Goal: Task Accomplishment & Management: Use online tool/utility

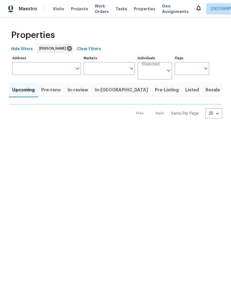
type input "100"
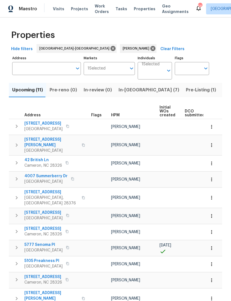
click at [131, 91] on span "In-reno (7)" at bounding box center [148, 90] width 61 height 8
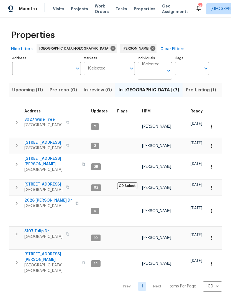
scroll to position [4, 0]
click at [91, 0] on div "Maestro Visits Projects Work Orders Tasks Properties Geo Assignments 56 Raleigh…" at bounding box center [115, 8] width 231 height 17
click at [33, 93] on span "Upcoming (11)" at bounding box center [27, 90] width 31 height 8
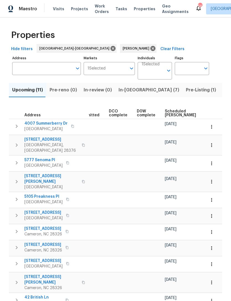
scroll to position [0, 106]
click at [171, 115] on span "Scheduled COE" at bounding box center [179, 113] width 31 height 8
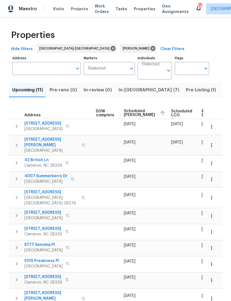
scroll to position [0, 146]
click at [211, 128] on icon "button" at bounding box center [211, 127] width 1 height 4
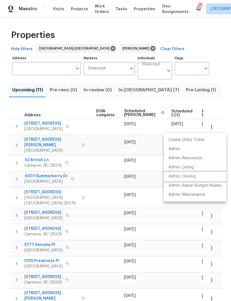
click at [188, 178] on p "Admin: Closing" at bounding box center [181, 176] width 27 height 6
click at [161, 25] on div at bounding box center [115, 150] width 231 height 301
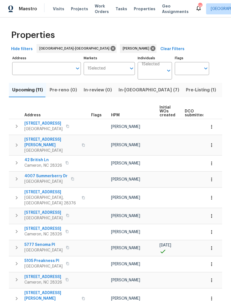
scroll to position [0, 0]
click at [46, 125] on span "2709 Leabrook Dr" at bounding box center [43, 124] width 38 height 6
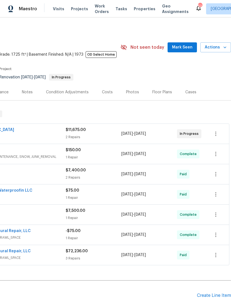
scroll to position [0, 82]
click at [186, 49] on span "Mark Seen" at bounding box center [182, 47] width 20 height 7
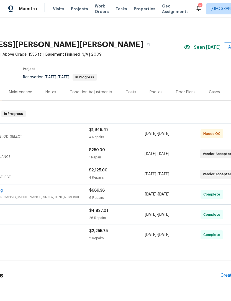
scroll to position [0, 58]
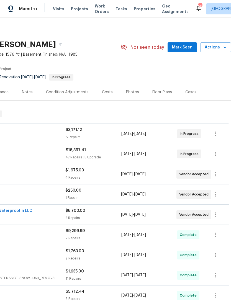
scroll to position [0, 82]
click at [186, 47] on span "Mark Seen" at bounding box center [182, 47] width 20 height 7
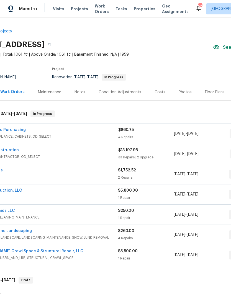
scroll to position [0, 29]
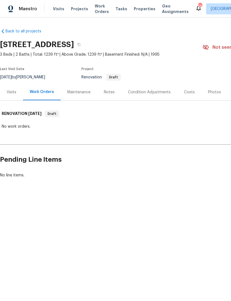
click at [107, 90] on div "Notes" at bounding box center [109, 92] width 11 height 6
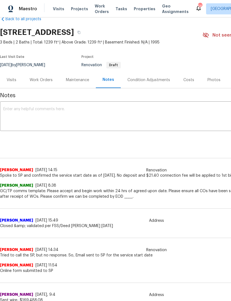
scroll to position [13, 0]
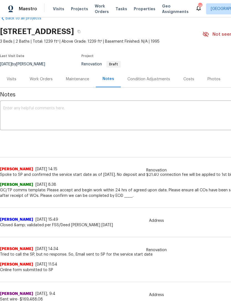
click at [38, 81] on div "Work Orders" at bounding box center [41, 79] width 23 height 6
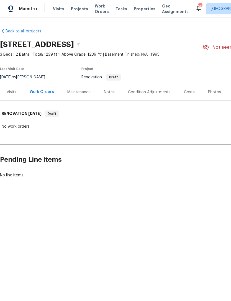
click at [104, 92] on div "Notes" at bounding box center [109, 92] width 11 height 6
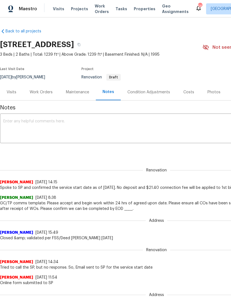
click at [48, 125] on textarea at bounding box center [156, 128] width 306 height 19
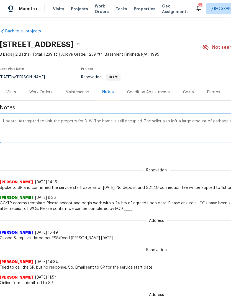
scroll to position [0, 82]
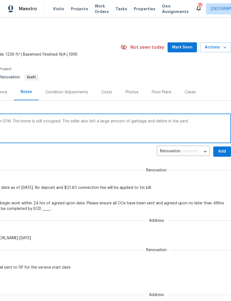
type textarea "Update: Attempted to visit the property for D1W. The home is still occupied. Th…"
click at [224, 147] on button "Add" at bounding box center [222, 151] width 18 height 10
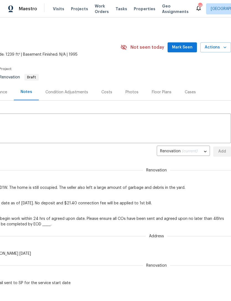
click at [187, 47] on span "Mark Seen" at bounding box center [182, 47] width 20 height 7
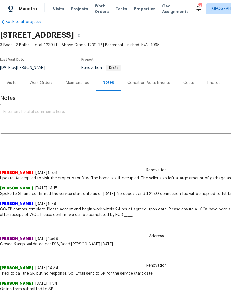
scroll to position [9, 0]
click at [154, 85] on div "Condition Adjustments" at bounding box center [149, 82] width 56 height 16
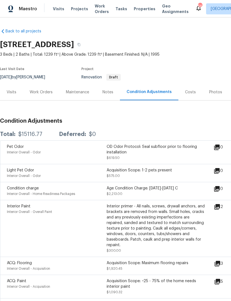
click at [180, 251] on div "Interior Paint Interior Overall - Overall Paint Interior primer - All nails, sc…" at bounding box center [156, 228] width 313 height 57
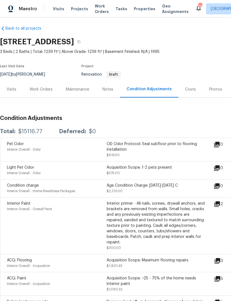
scroll to position [3, 0]
